Goal: Transaction & Acquisition: Book appointment/travel/reservation

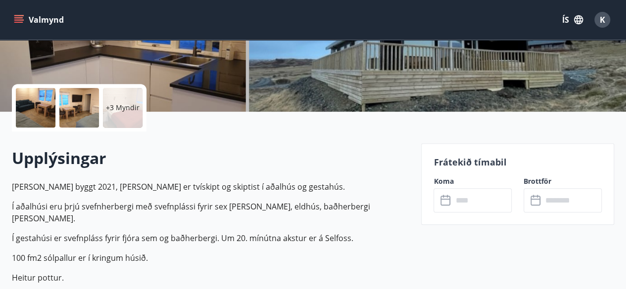
scroll to position [205, 0]
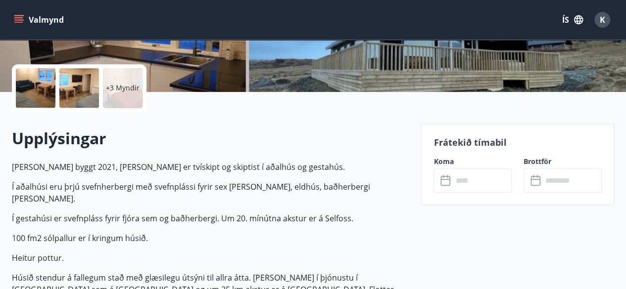
click at [480, 185] on input "text" at bounding box center [481, 181] width 59 height 24
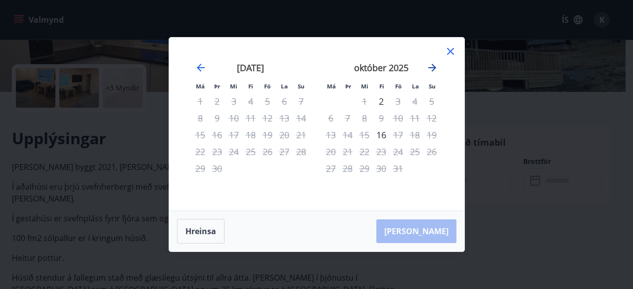
click at [427, 66] on icon "Move forward to switch to the next month." at bounding box center [432, 68] width 12 height 12
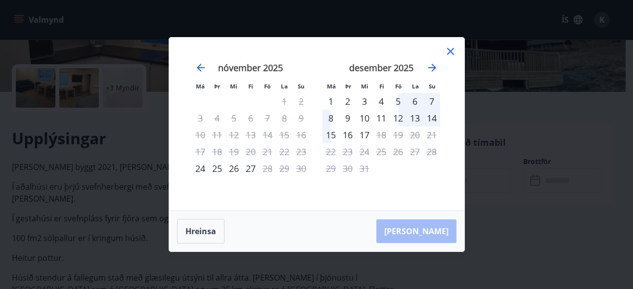
click at [398, 100] on div "5" at bounding box center [398, 101] width 17 height 17
click at [327, 119] on div "8" at bounding box center [330, 118] width 17 height 17
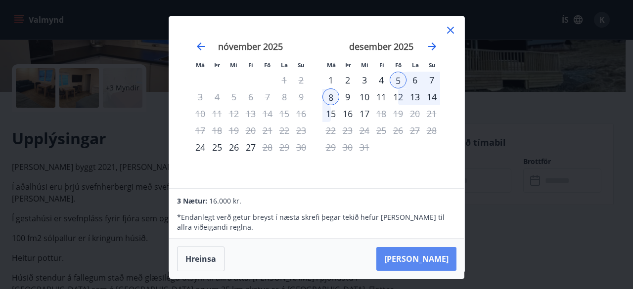
click at [433, 260] on button "[PERSON_NAME]" at bounding box center [416, 259] width 80 height 24
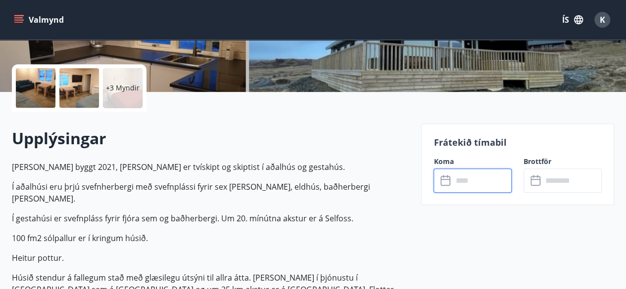
type input "******"
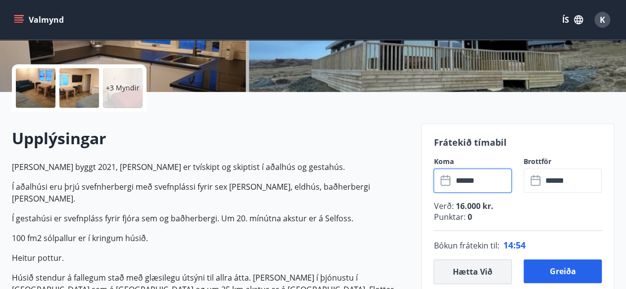
click at [472, 264] on button "Hætta við" at bounding box center [472, 272] width 78 height 25
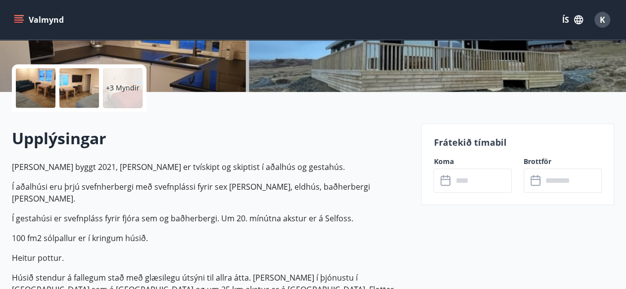
click at [471, 184] on input "text" at bounding box center [481, 181] width 59 height 24
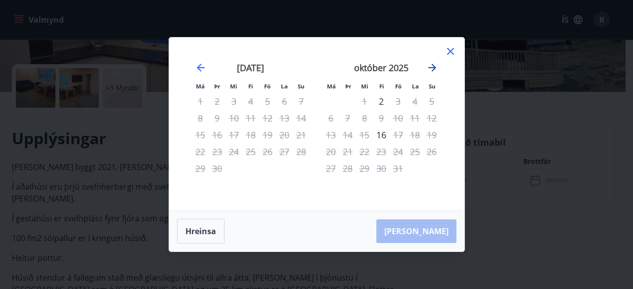
click at [432, 69] on icon "Move forward to switch to the next month." at bounding box center [432, 68] width 12 height 12
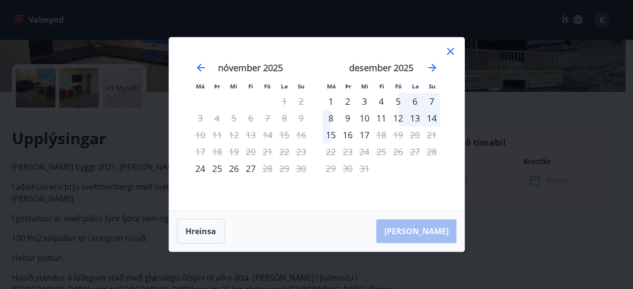
click at [402, 116] on div "12" at bounding box center [398, 118] width 17 height 17
click at [327, 134] on div "15" at bounding box center [330, 135] width 17 height 17
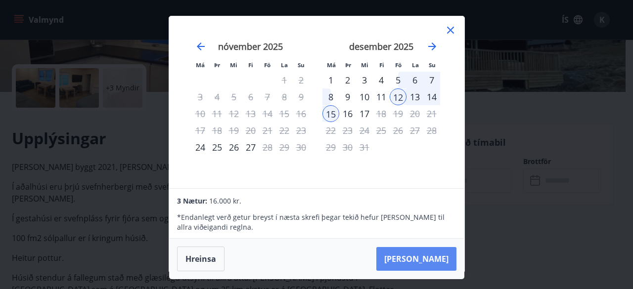
click at [419, 259] on button "[PERSON_NAME]" at bounding box center [416, 259] width 80 height 24
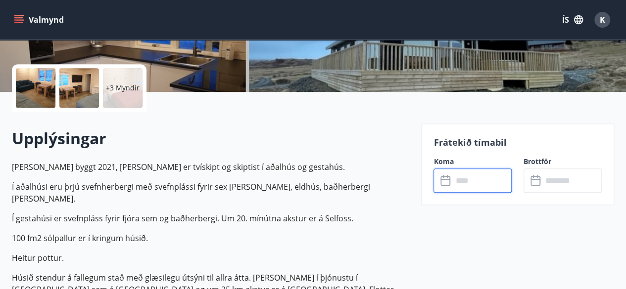
type input "******"
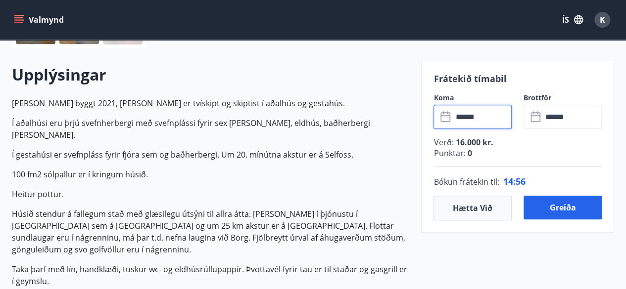
scroll to position [272, 0]
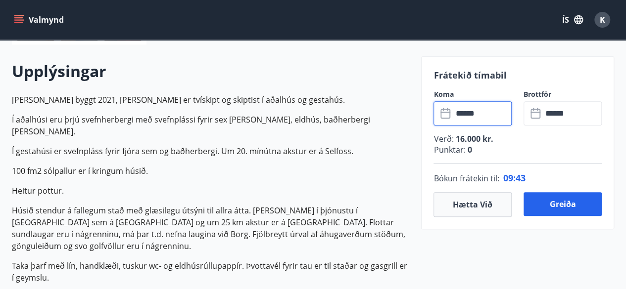
click at [404, 165] on p "100 fm2 sólpallur er í kringum húsið." at bounding box center [210, 171] width 397 height 12
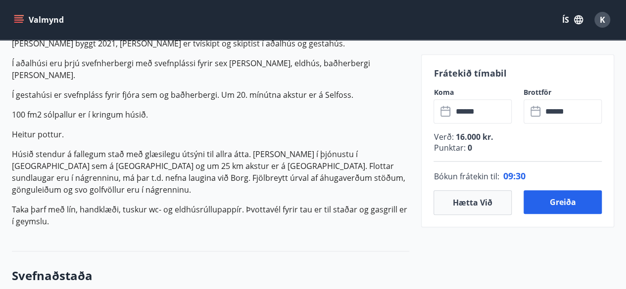
scroll to position [329, 0]
